Goal: Task Accomplishment & Management: Use online tool/utility

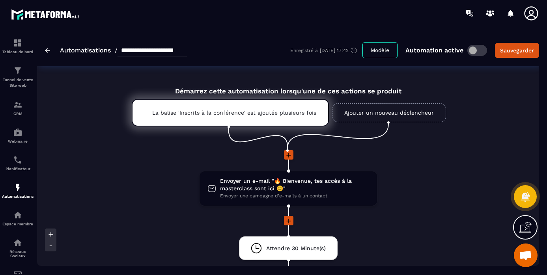
scroll to position [518, 0]
click at [16, 189] on img at bounding box center [17, 187] width 9 height 9
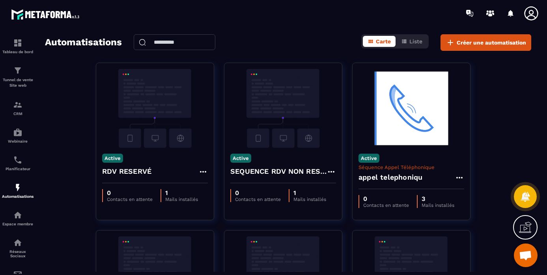
drag, startPoint x: 245, startPoint y: 19, endPoint x: 213, endPoint y: 22, distance: 31.7
click at [213, 22] on div at bounding box center [320, 13] width 455 height 26
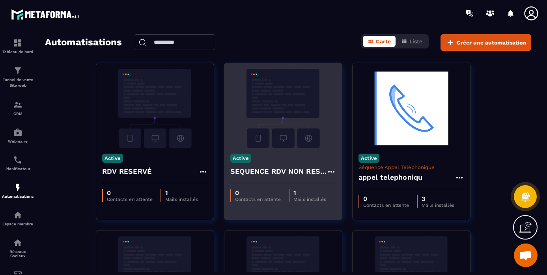
click at [276, 128] on img at bounding box center [283, 108] width 106 height 79
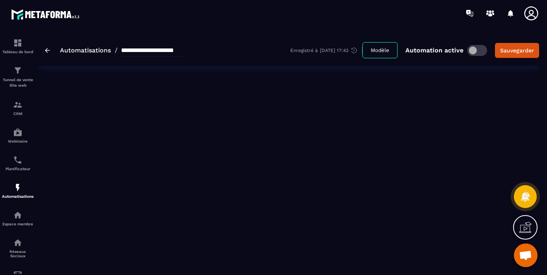
type input "**********"
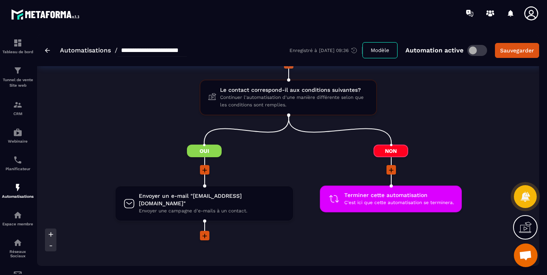
scroll to position [146, 0]
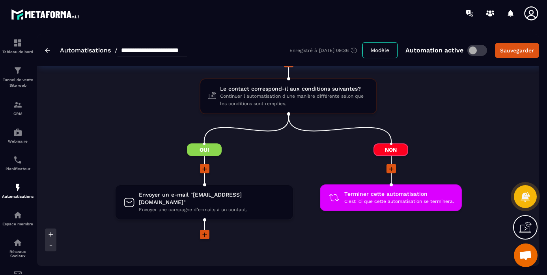
click at [205, 237] on icon at bounding box center [205, 235] width 8 height 8
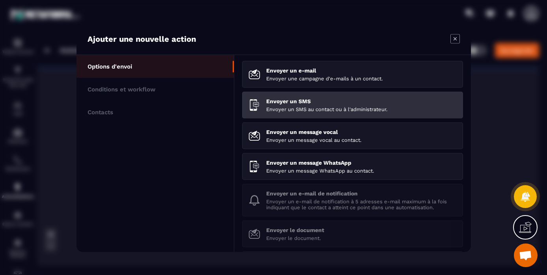
click at [294, 101] on p "Envoyer un SMS" at bounding box center [361, 101] width 191 height 6
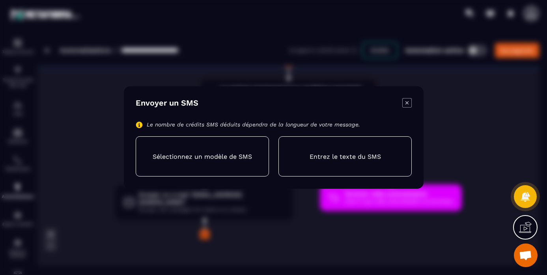
click at [326, 157] on p "Entrez le texte du SMS" at bounding box center [344, 156] width 71 height 7
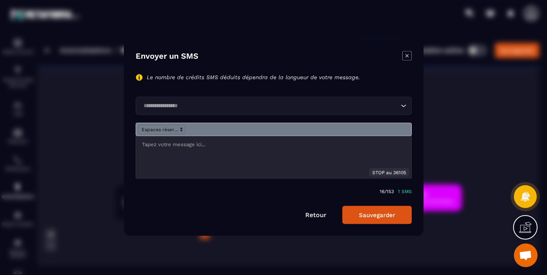
click at [191, 150] on div "Modal window" at bounding box center [273, 158] width 275 height 42
click at [408, 55] on icon "Modal window" at bounding box center [406, 55] width 3 height 3
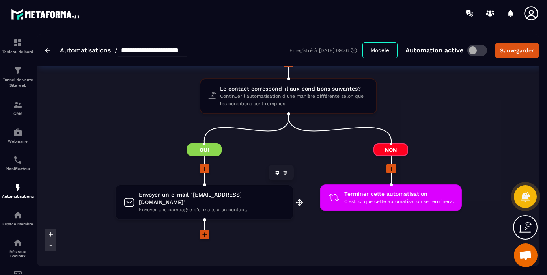
click at [173, 204] on span "Envoyer un e-mail "[EMAIL_ADDRESS][DOMAIN_NAME]"" at bounding box center [212, 198] width 146 height 15
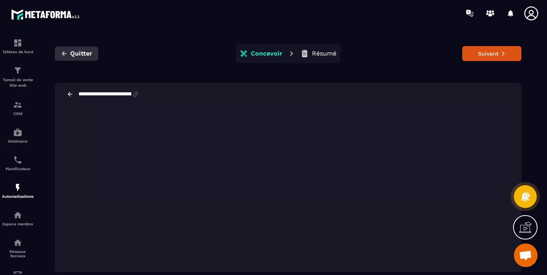
click at [66, 54] on icon "button" at bounding box center [64, 53] width 5 height 4
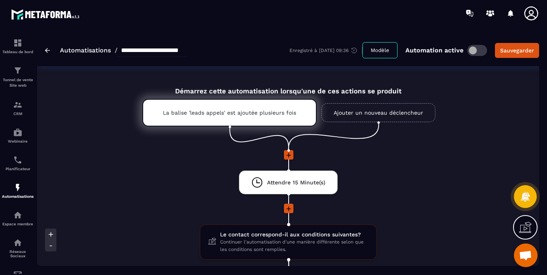
click at [80, 51] on link "Automatisations" at bounding box center [85, 50] width 51 height 7
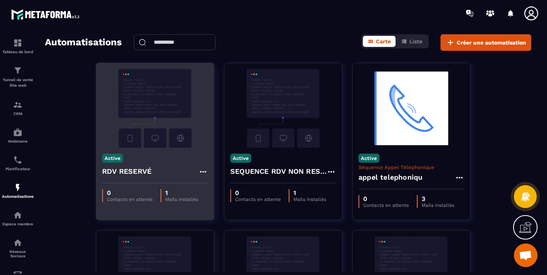
click at [145, 116] on img at bounding box center [155, 108] width 106 height 79
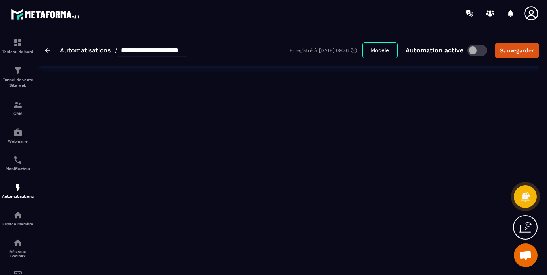
type input "**********"
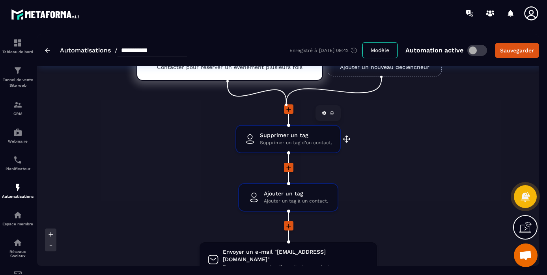
scroll to position [51, 0]
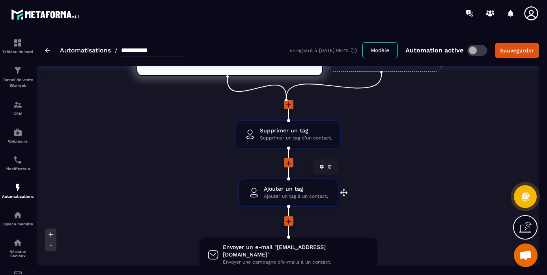
click at [282, 191] on span "Ajouter un tag" at bounding box center [296, 189] width 64 height 7
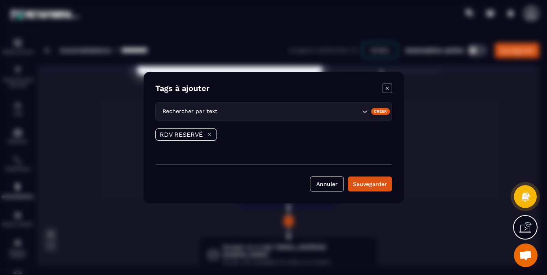
click at [386, 89] on icon "Modal window" at bounding box center [387, 88] width 3 height 3
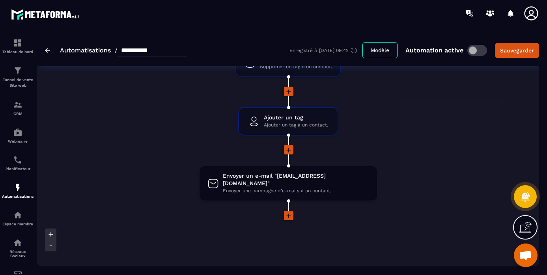
scroll to position [131, 0]
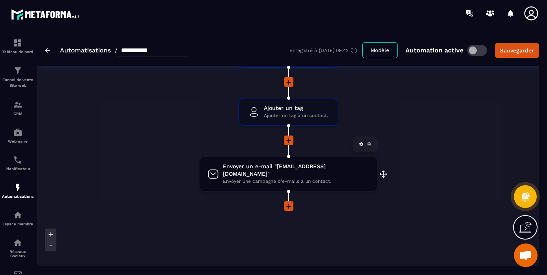
click at [257, 172] on span "Envoyer un e-mail "[EMAIL_ADDRESS][DOMAIN_NAME]"" at bounding box center [296, 170] width 146 height 15
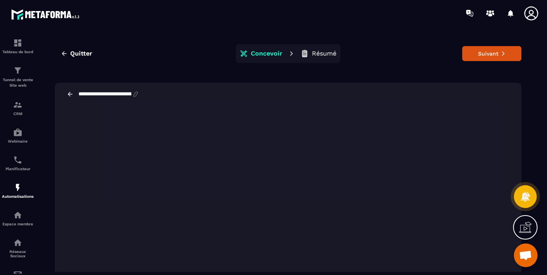
click at [163, 69] on div "**********" at bounding box center [288, 158] width 487 height 248
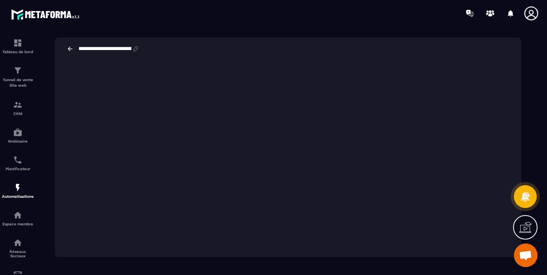
scroll to position [31, 0]
click at [526, 256] on span "Ouvrir le chat" at bounding box center [525, 256] width 13 height 11
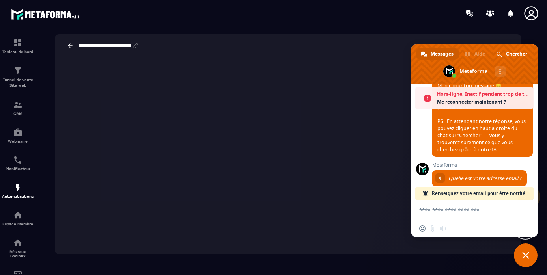
scroll to position [543, 0]
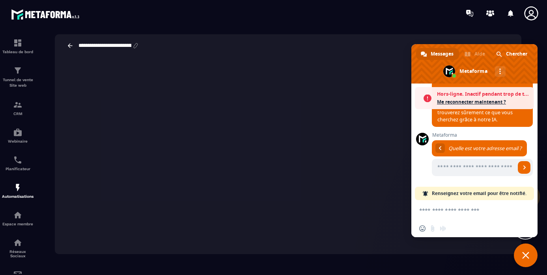
click at [529, 255] on span "Fermer le chat" at bounding box center [526, 255] width 7 height 7
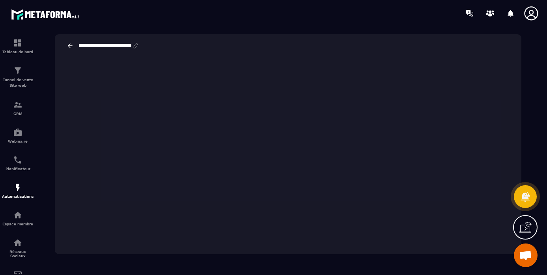
scroll to position [0, 0]
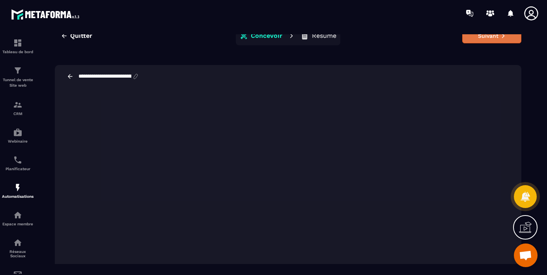
click at [484, 36] on button "Suivant" at bounding box center [492, 35] width 59 height 15
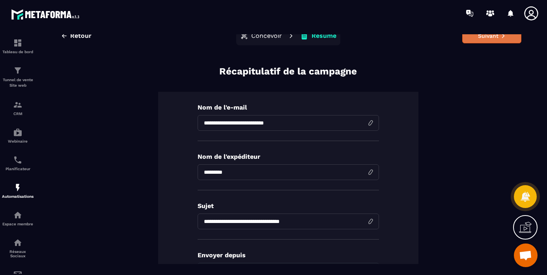
click at [486, 36] on button "Suivant" at bounding box center [492, 35] width 59 height 15
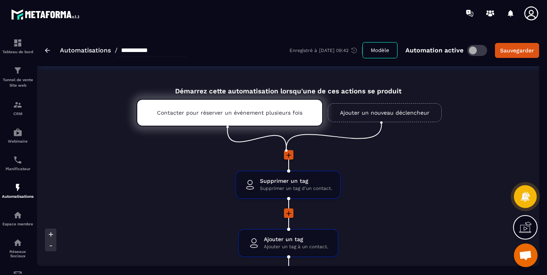
click at [69, 49] on link "Automatisations" at bounding box center [85, 50] width 51 height 7
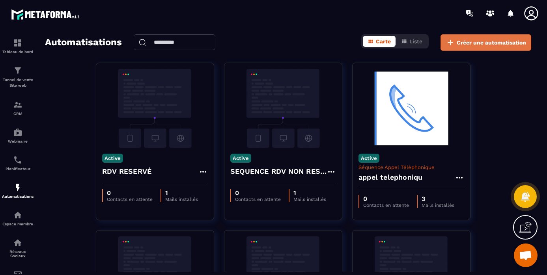
click at [475, 42] on span "Créer une automatisation" at bounding box center [491, 43] width 69 height 8
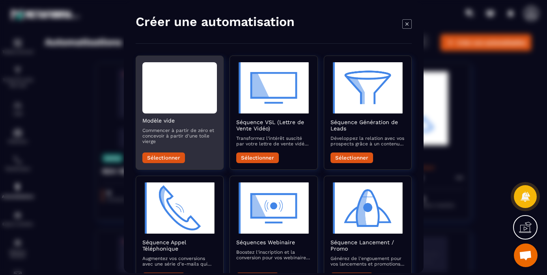
click at [190, 100] on div "Modal window" at bounding box center [179, 87] width 75 height 51
click at [161, 158] on button "Sélectionner" at bounding box center [163, 158] width 43 height 11
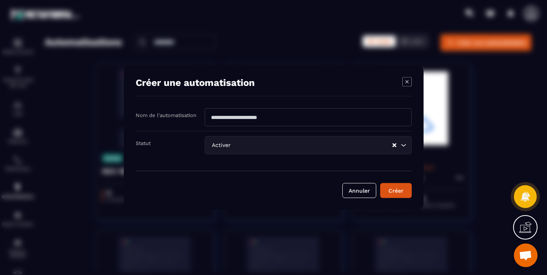
click at [268, 116] on input "Modal window" at bounding box center [308, 118] width 207 height 18
type input "****"
click at [399, 191] on button "Créer" at bounding box center [396, 191] width 32 height 15
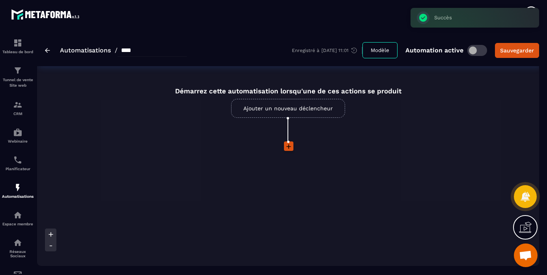
click at [294, 106] on link "Ajouter un nouveau déclencheur" at bounding box center [288, 108] width 114 height 19
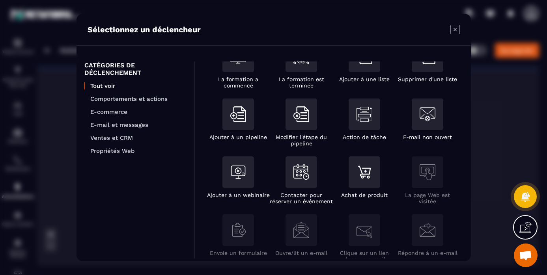
scroll to position [84, 0]
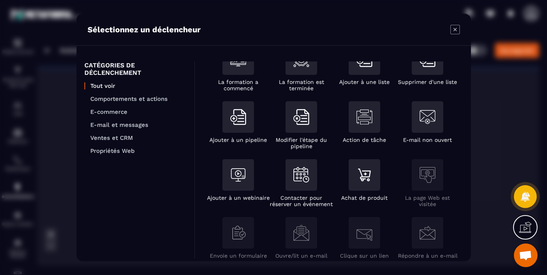
click at [457, 30] on icon "Modal window" at bounding box center [455, 29] width 9 height 9
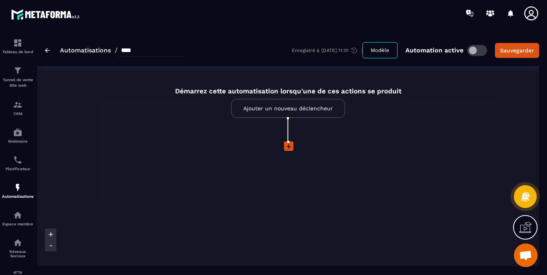
click at [49, 49] on img at bounding box center [47, 50] width 5 height 5
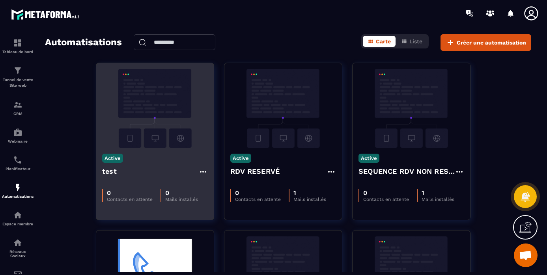
click at [202, 173] on icon at bounding box center [203, 171] width 9 height 9
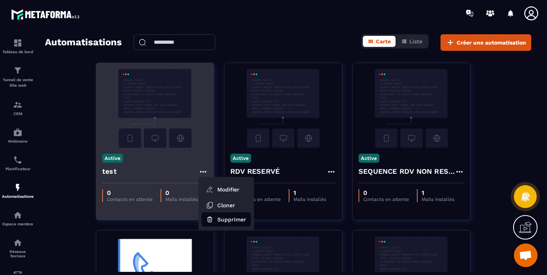
click at [233, 218] on button "Supprimer" at bounding box center [226, 220] width 49 height 14
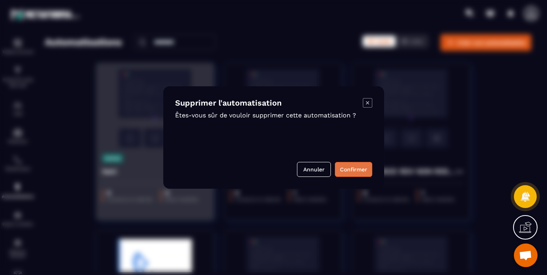
click at [360, 170] on button "Confirmer" at bounding box center [353, 169] width 37 height 15
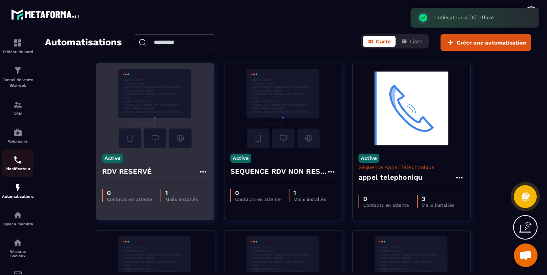
click at [15, 163] on img at bounding box center [17, 160] width 9 height 9
